Goal: Navigation & Orientation: Find specific page/section

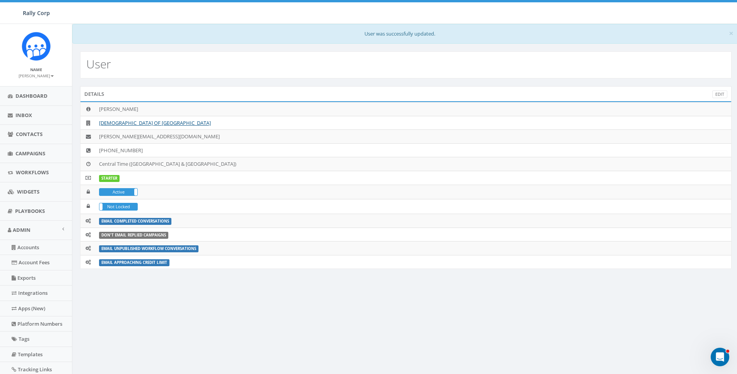
click at [193, 314] on div "× User was successfully updated. User Details Edit [PERSON_NAME] OF [GEOGRAPHIC…" at bounding box center [405, 244] width 667 height 441
click at [24, 96] on span "Dashboard" at bounding box center [31, 95] width 32 height 7
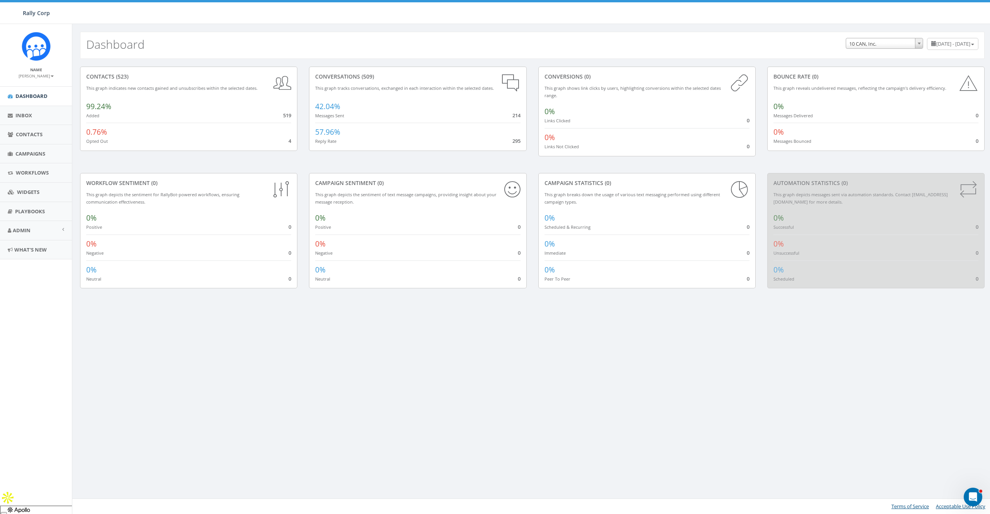
click at [293, 307] on div "Dashboard [DATE] - [DATE] 10 CAN, Inc. 1. [PERSON_NAME] ACME Ministry AFSMC [PE…" at bounding box center [532, 269] width 920 height 490
